Goal: Transaction & Acquisition: Book appointment/travel/reservation

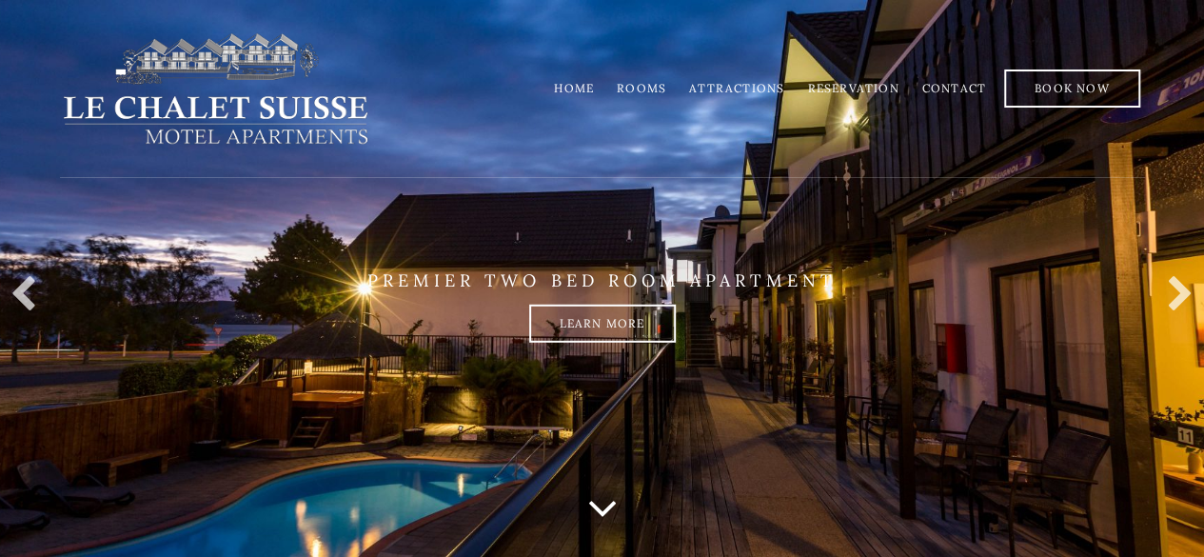
click at [649, 84] on link "Rooms" at bounding box center [642, 88] width 50 height 14
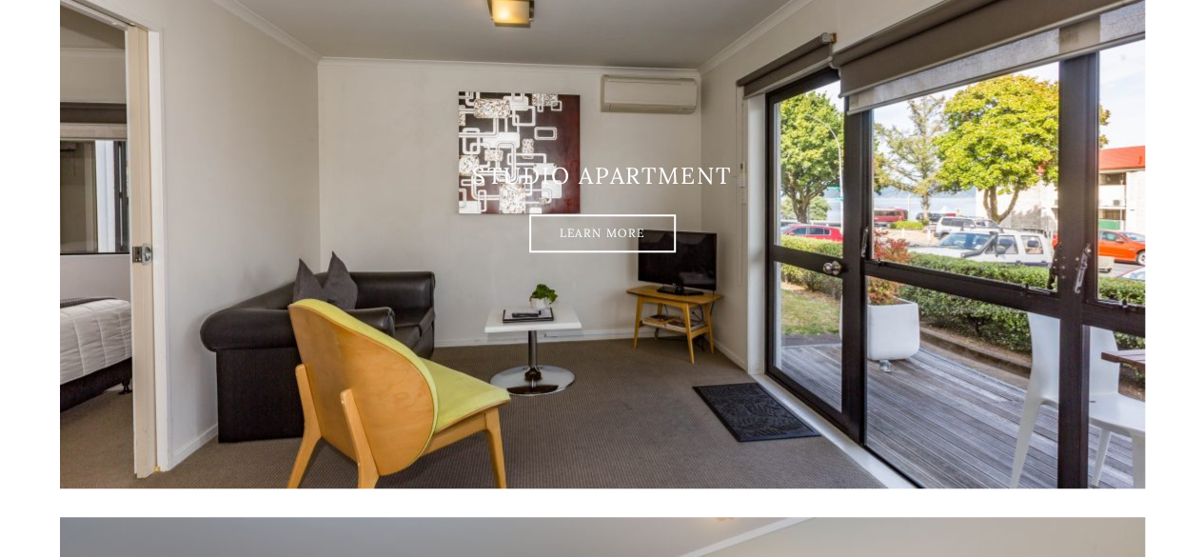
scroll to position [486, 0]
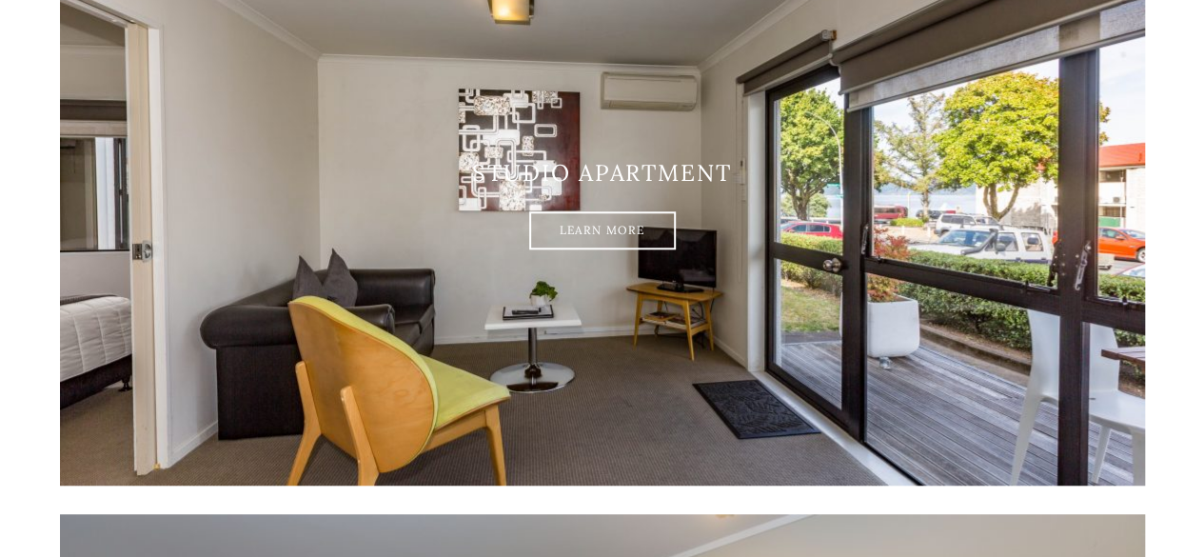
click at [60, 422] on img at bounding box center [602, 205] width 1085 height 562
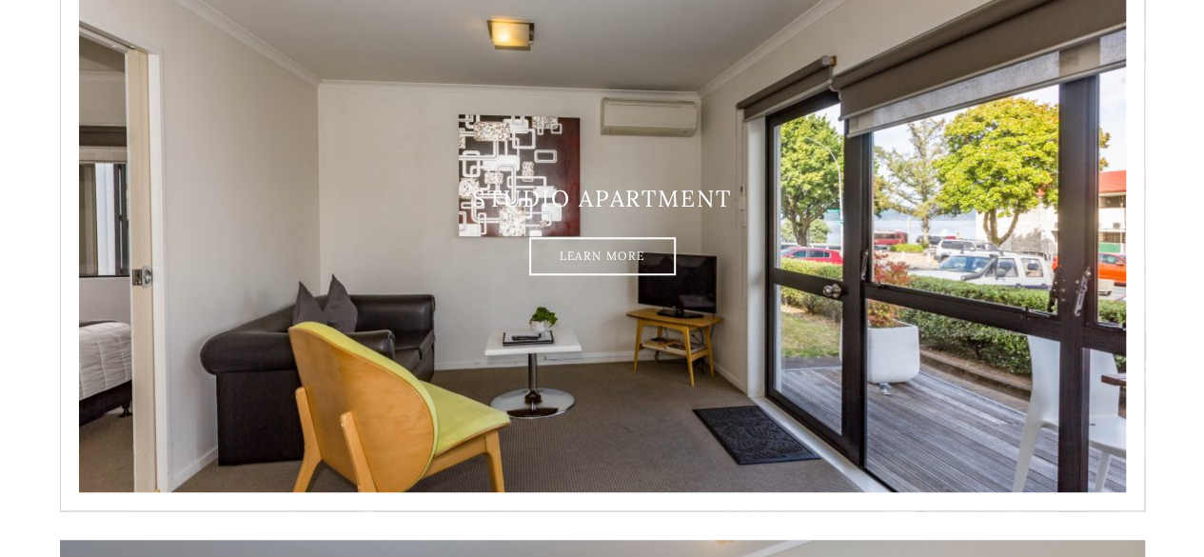
scroll to position [455, 0]
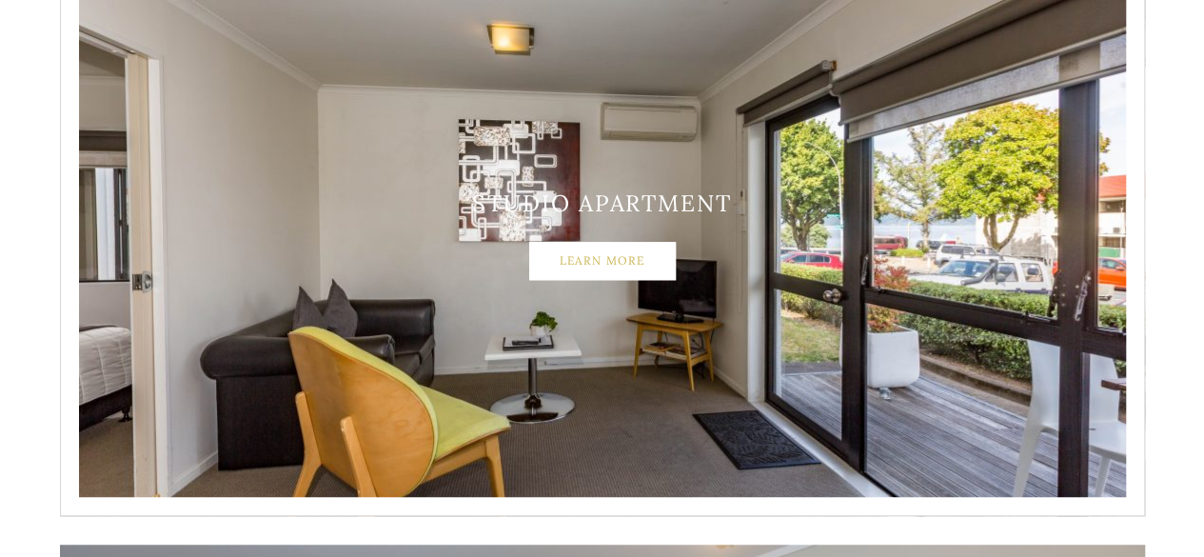
click at [605, 260] on link "Learn More" at bounding box center [602, 261] width 147 height 38
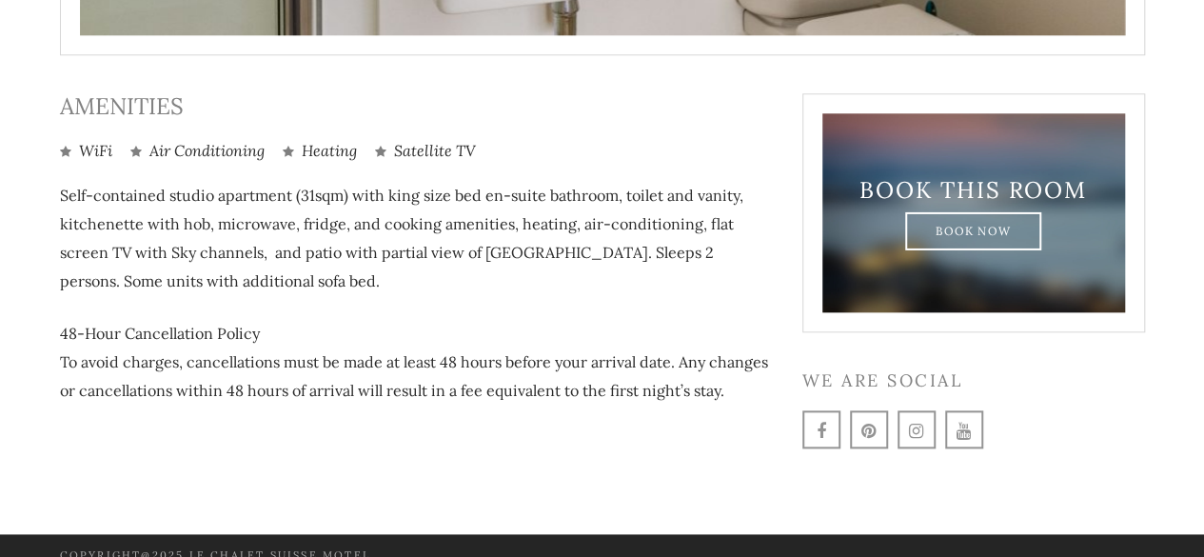
scroll to position [954, 0]
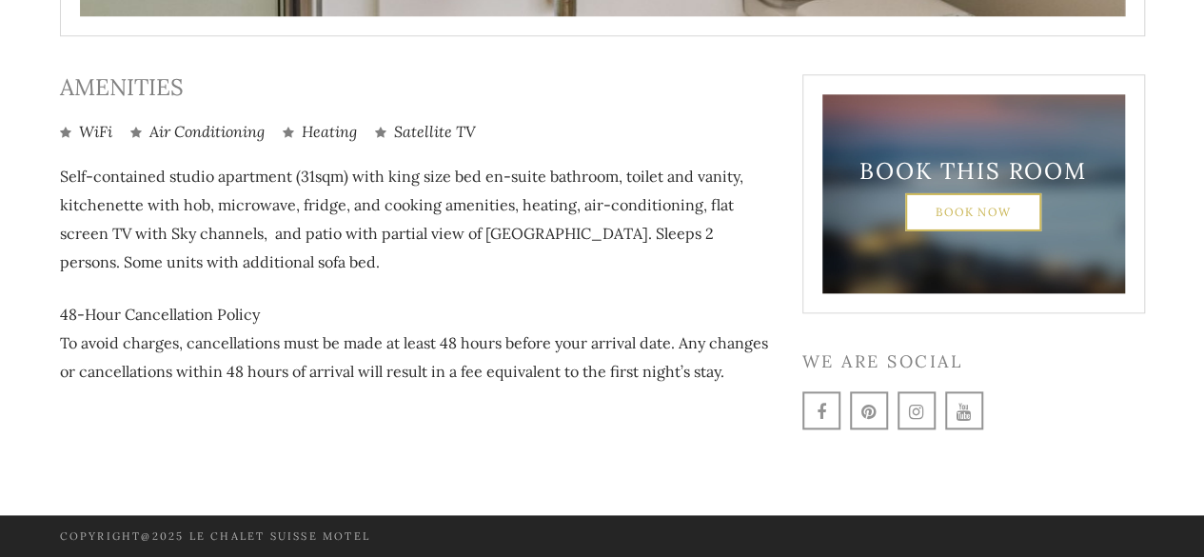
click at [996, 195] on link "Book Now" at bounding box center [973, 211] width 136 height 38
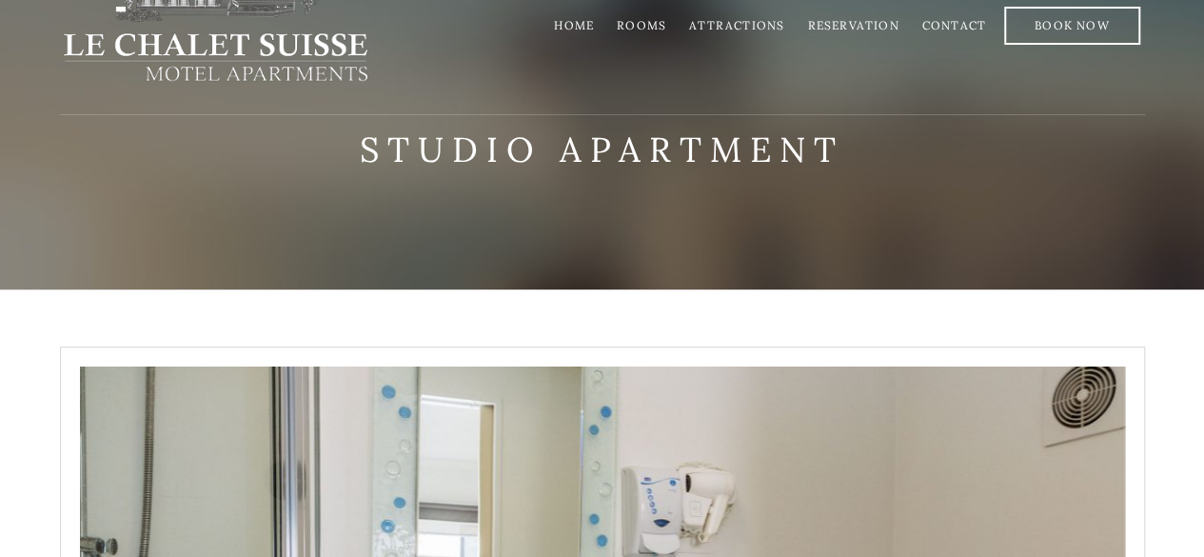
scroll to position [0, 0]
